Goal: Task Accomplishment & Management: Manage account settings

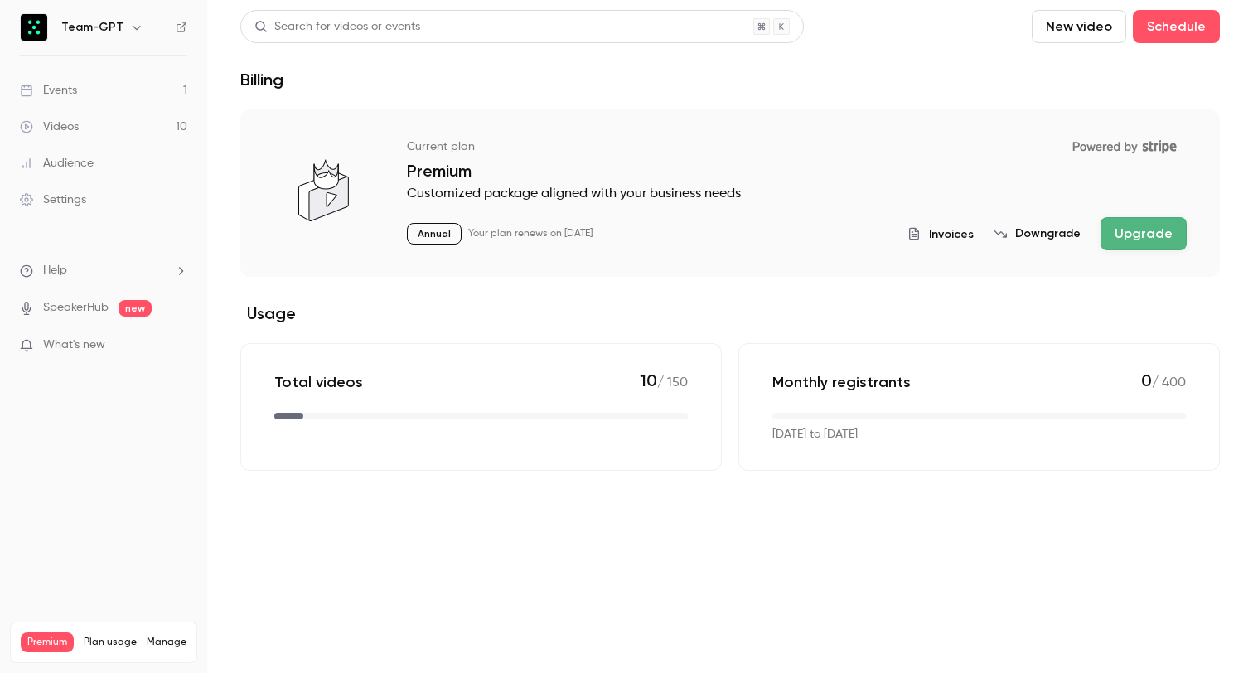
click at [103, 97] on link "Events 1" at bounding box center [103, 90] width 207 height 36
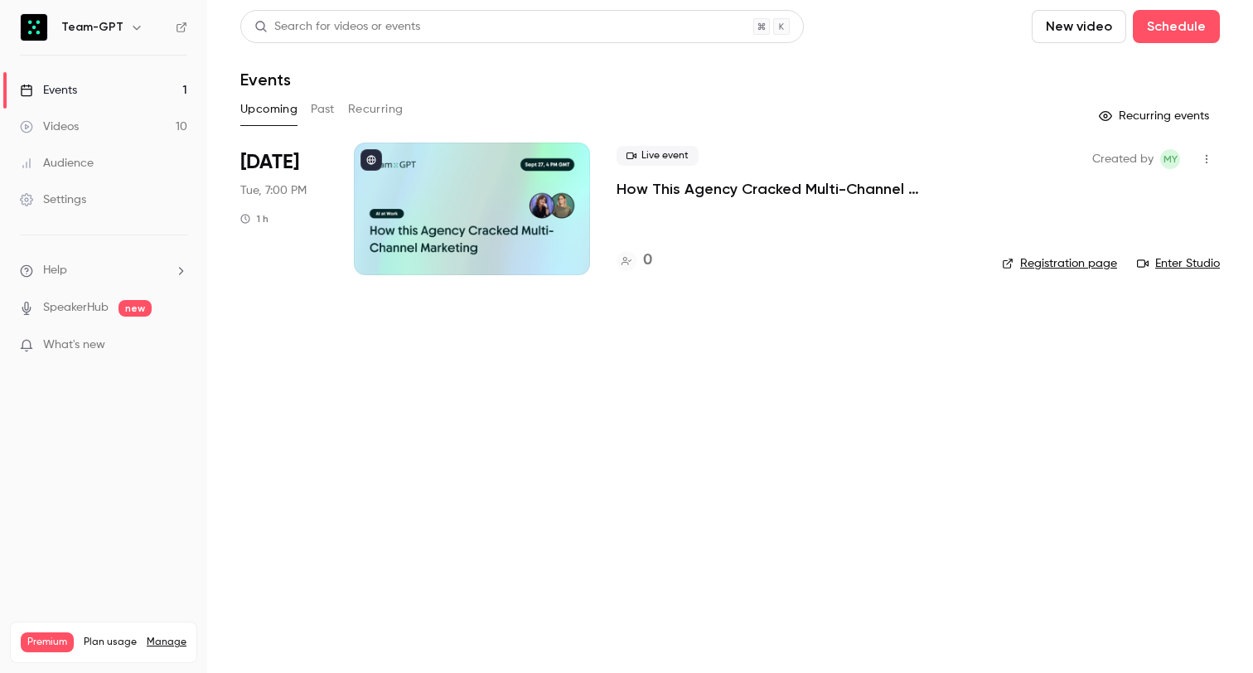
click at [1212, 148] on button "button" at bounding box center [1206, 159] width 27 height 27
click at [813, 281] on div at bounding box center [626, 336] width 1253 height 673
click at [751, 183] on p "How This Agency Cracked Multi-Channel Marketing with Team-GPT" at bounding box center [796, 189] width 359 height 20
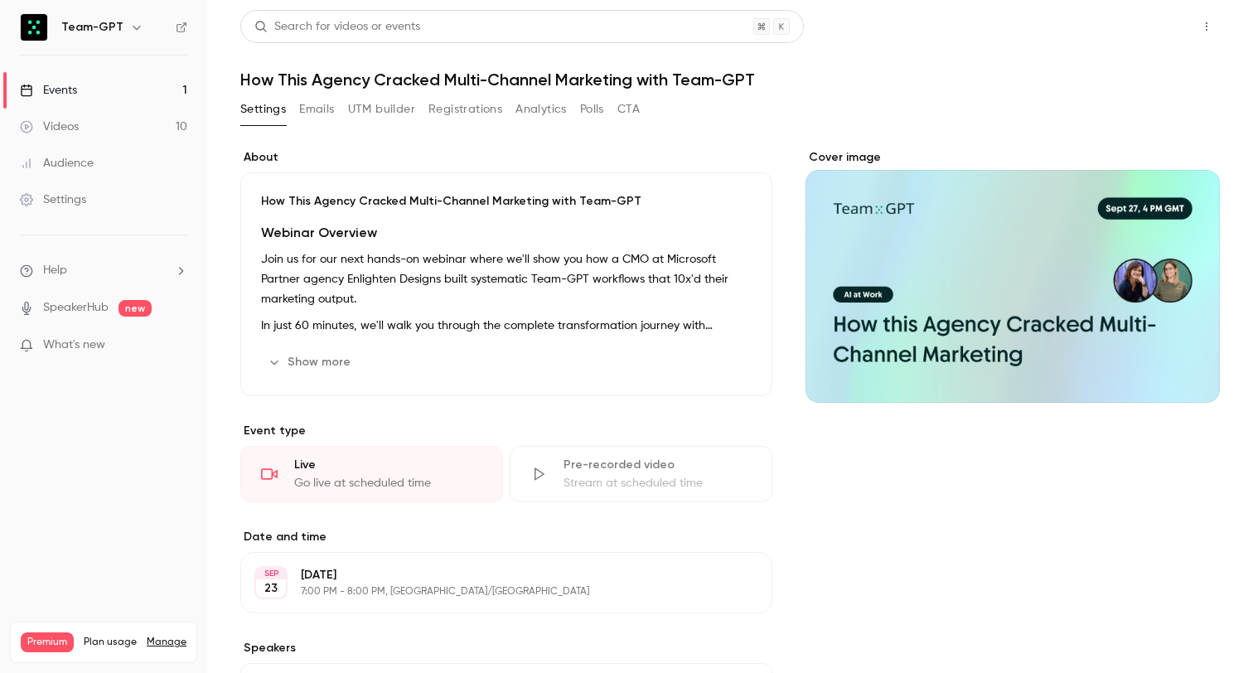
click at [1145, 31] on button "Share" at bounding box center [1147, 26] width 65 height 33
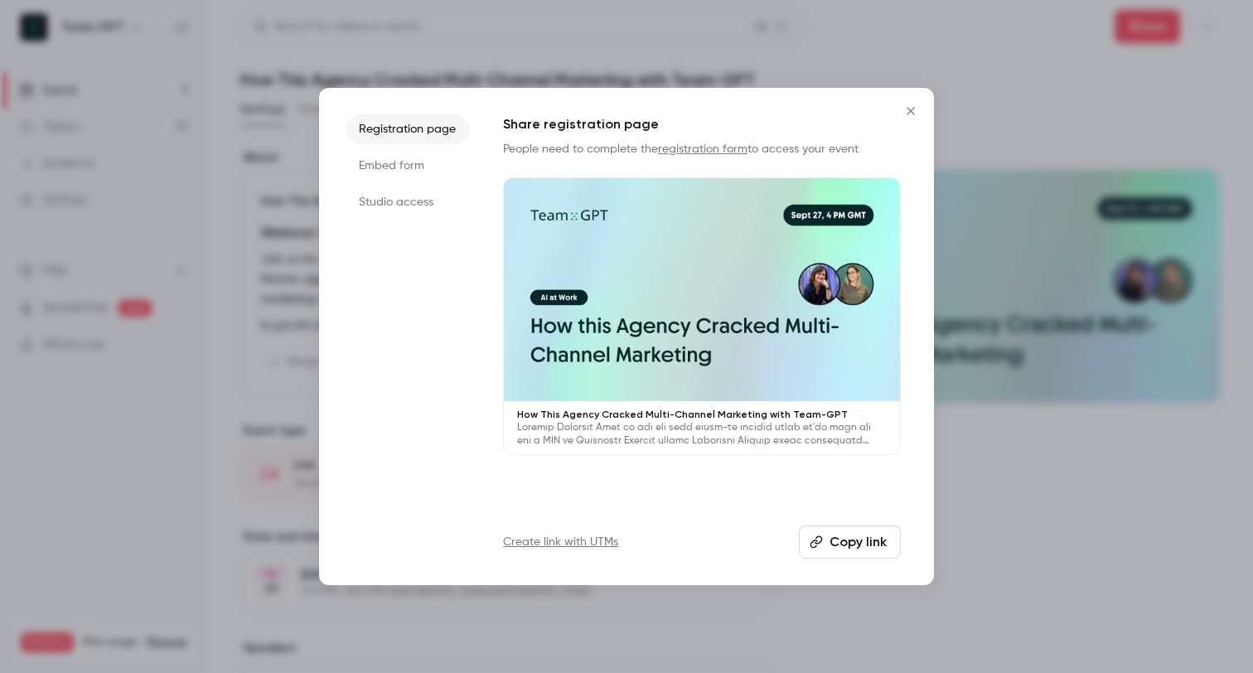
click at [438, 151] on li "Embed form" at bounding box center [408, 166] width 124 height 30
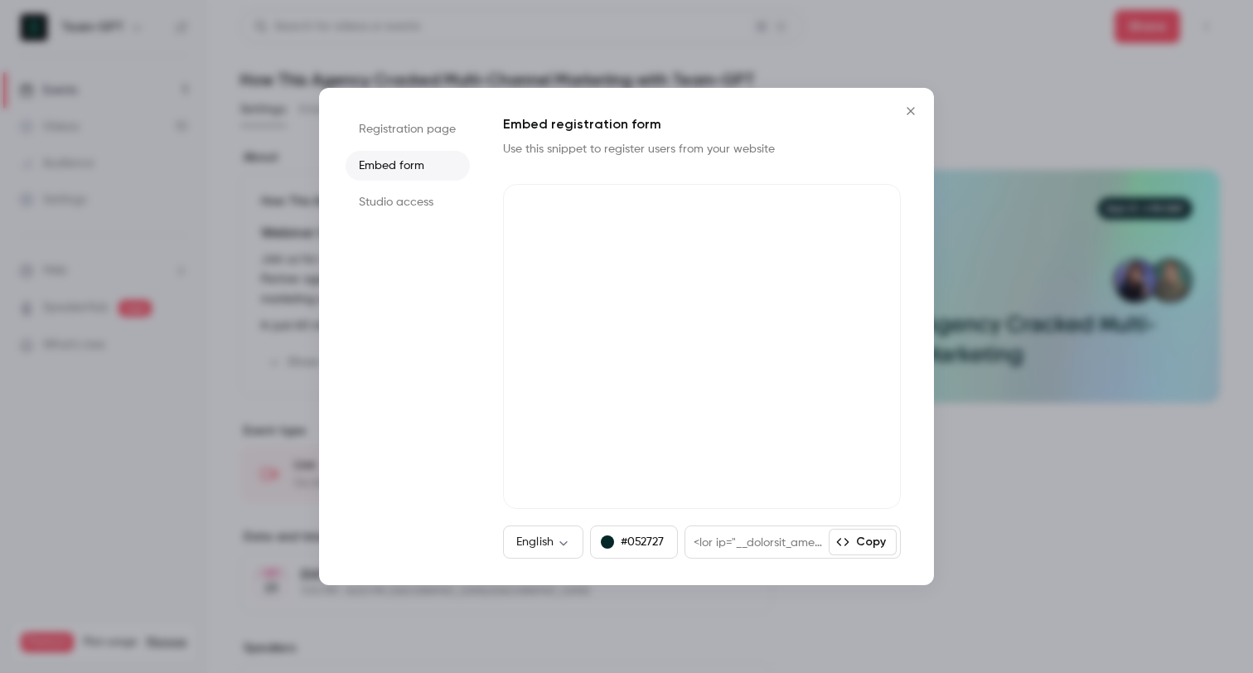
click at [854, 547] on button "Copy" at bounding box center [863, 542] width 68 height 27
click at [917, 127] on div "Registration page Embed form Studio access Embed registration form Use this sni…" at bounding box center [626, 336] width 615 height 497
click at [917, 109] on icon "Close" at bounding box center [911, 110] width 20 height 13
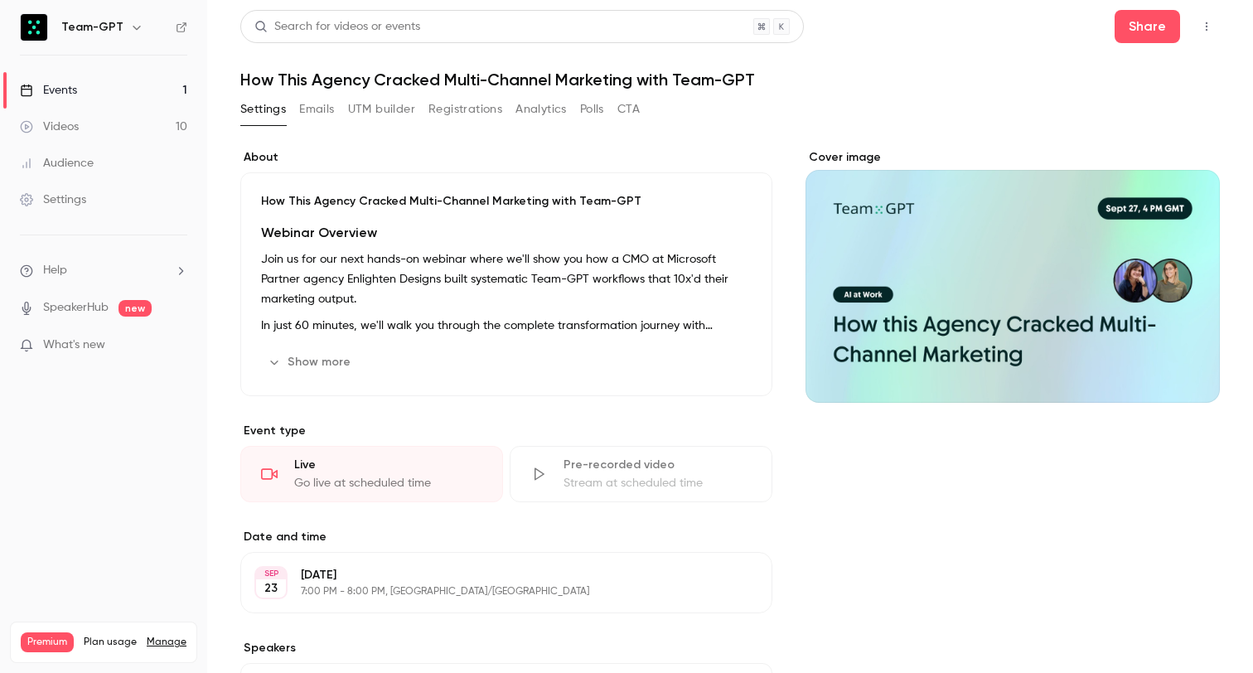
click at [449, 110] on button "Registrations" at bounding box center [465, 109] width 74 height 27
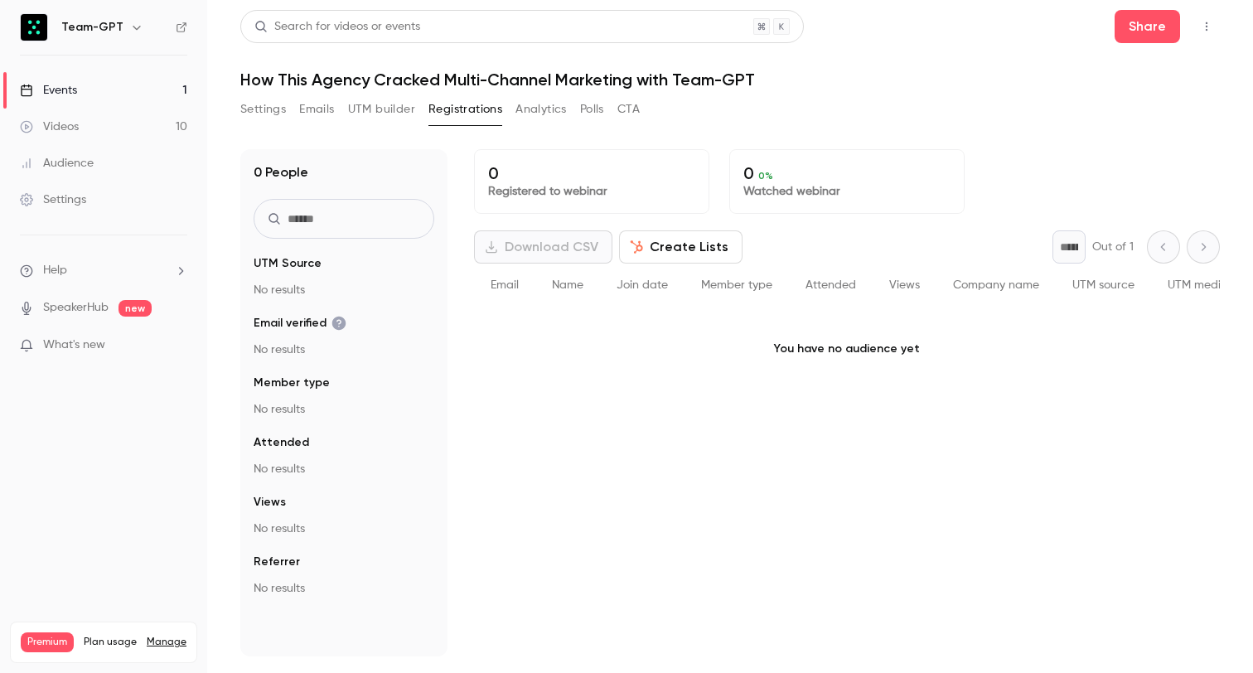
click at [277, 112] on button "Settings" at bounding box center [263, 109] width 46 height 27
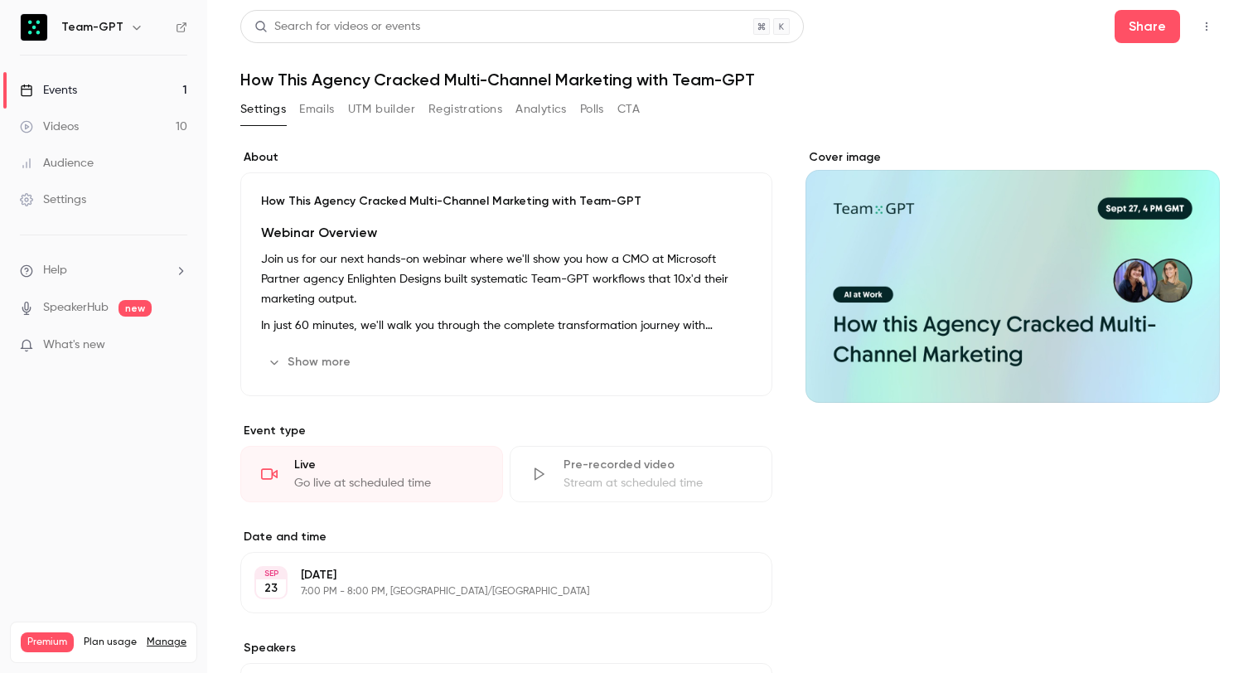
click at [128, 96] on link "Events 1" at bounding box center [103, 90] width 207 height 36
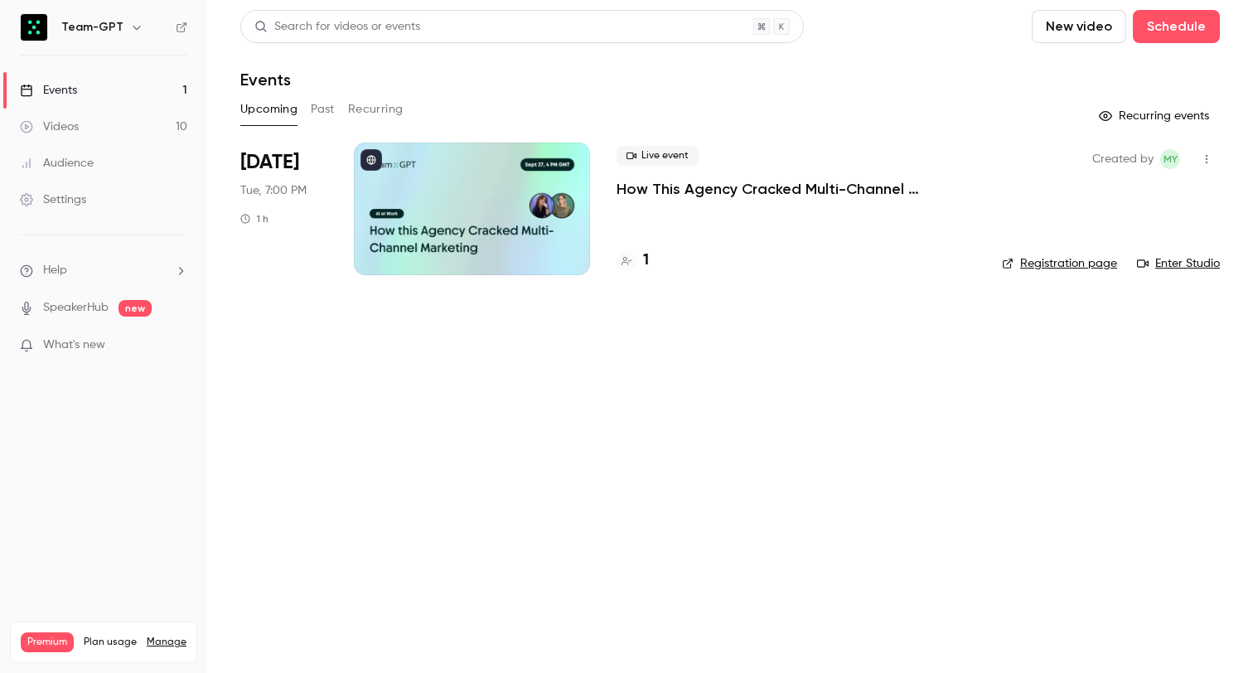
click at [669, 184] on p "How This Agency Cracked Multi-Channel Marketing with Team-GPT" at bounding box center [796, 189] width 359 height 20
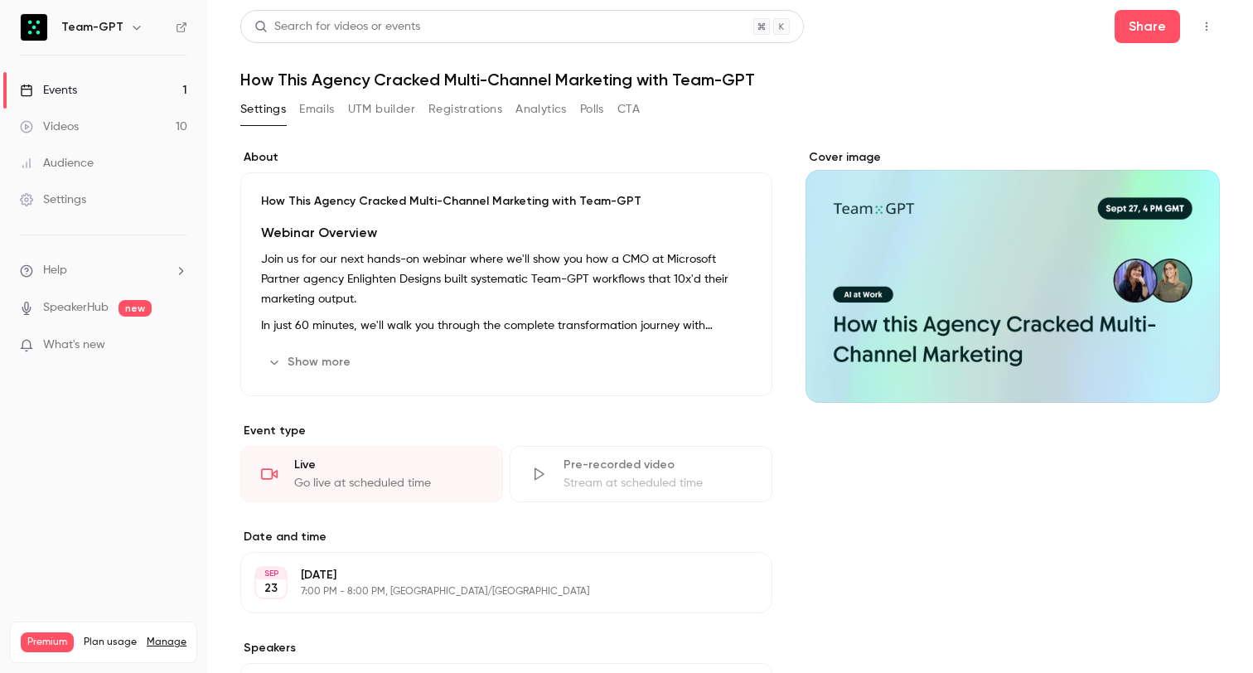
click at [449, 106] on button "Registrations" at bounding box center [465, 109] width 74 height 27
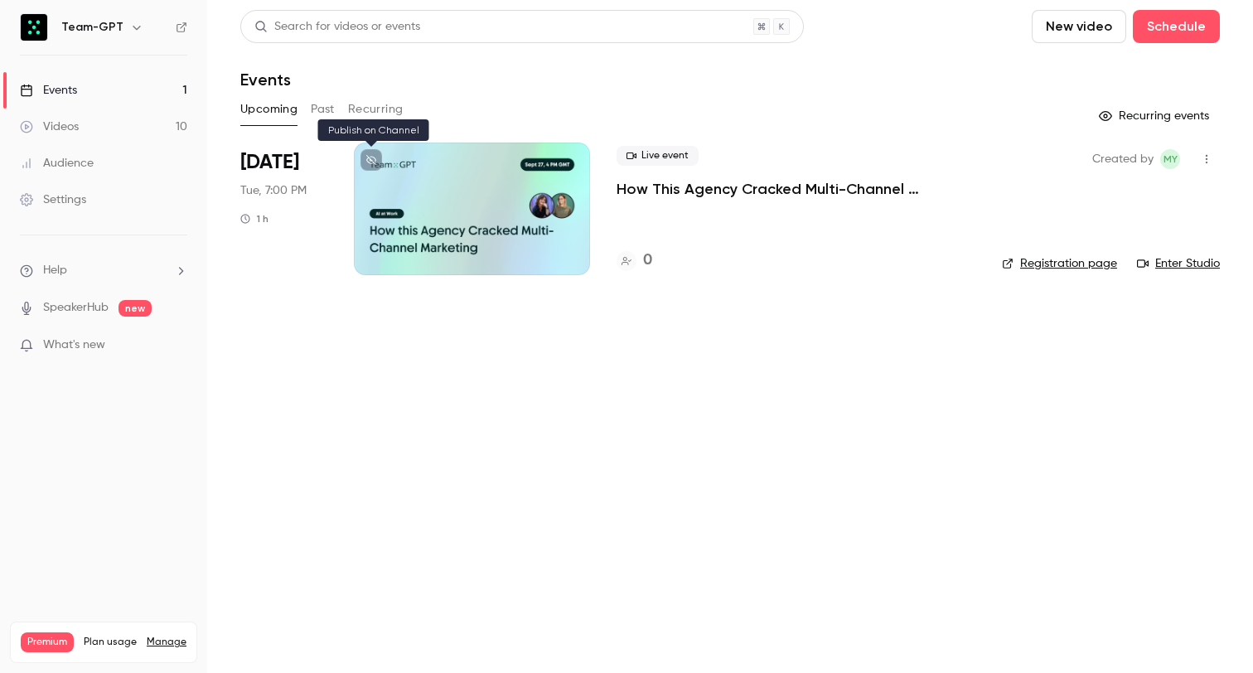
click at [365, 162] on button at bounding box center [372, 160] width 22 height 22
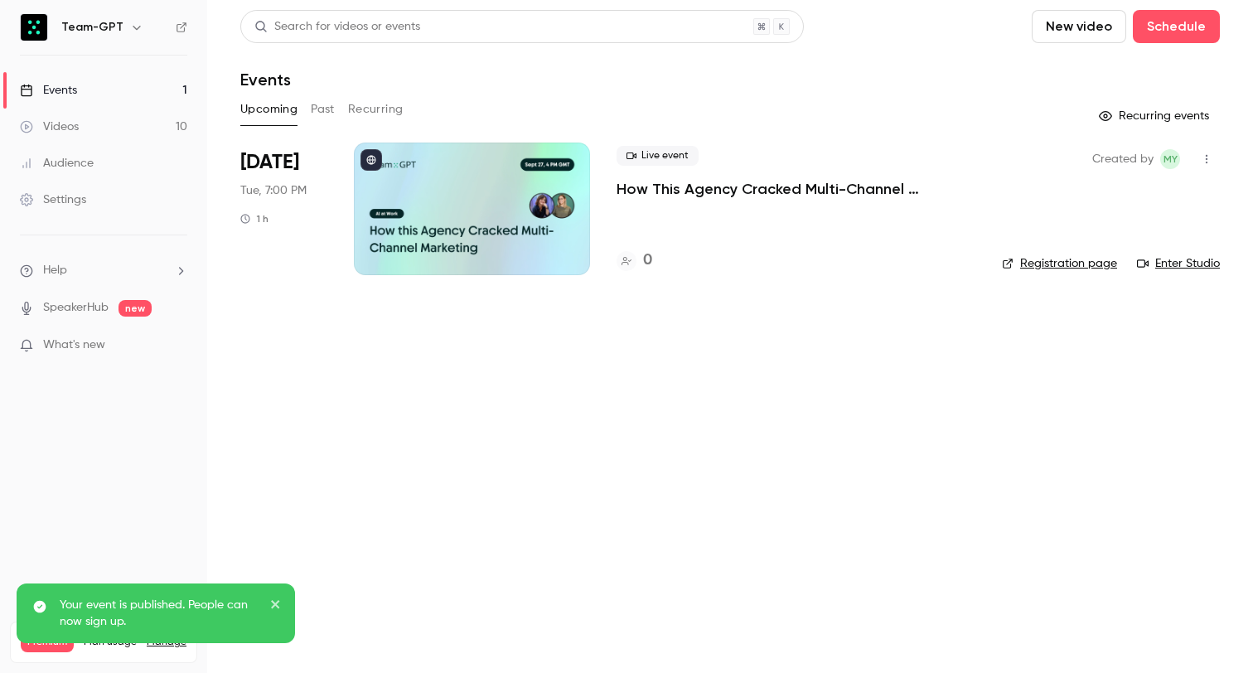
click at [617, 379] on main "Search for videos or events New video Schedule Events Upcoming Past Recurring R…" at bounding box center [730, 336] width 1046 height 673
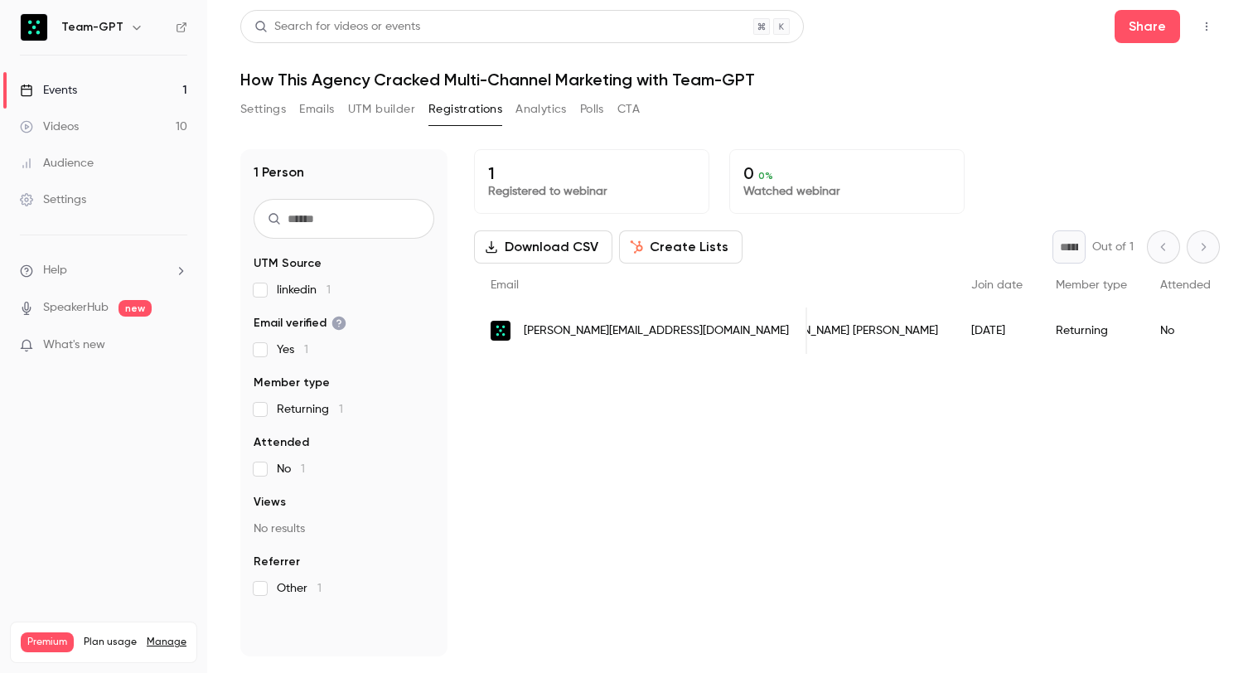
scroll to position [0, 20]
